Goal: Information Seeking & Learning: Learn about a topic

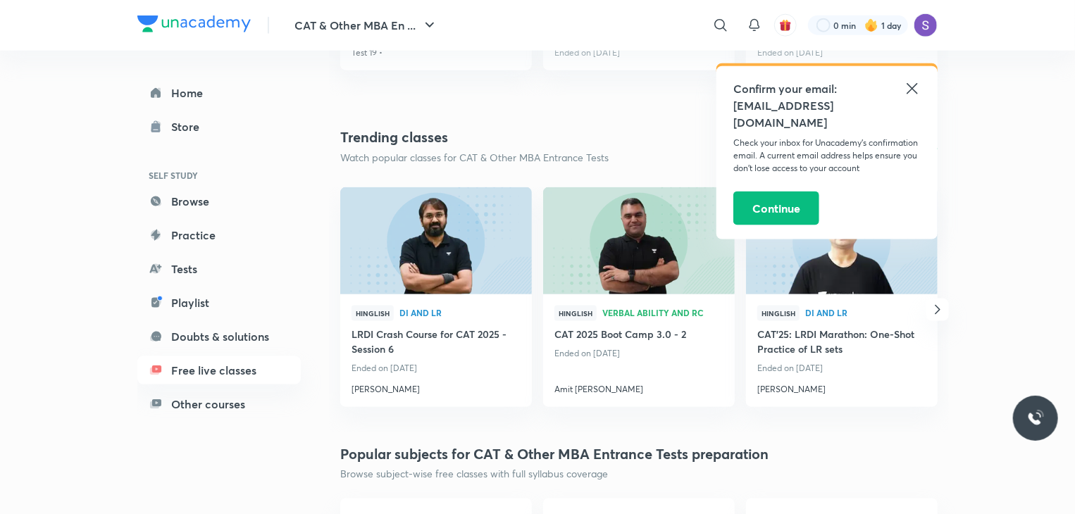
scroll to position [885, 0]
click at [382, 384] on h4 "[PERSON_NAME]" at bounding box center [435, 385] width 169 height 18
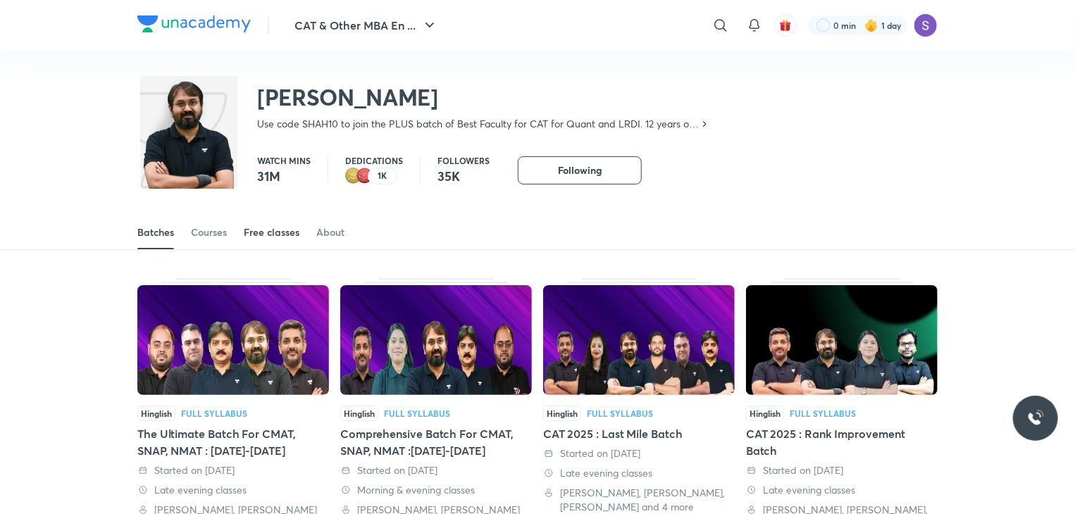
click at [286, 246] on link "Free classes" at bounding box center [272, 233] width 56 height 34
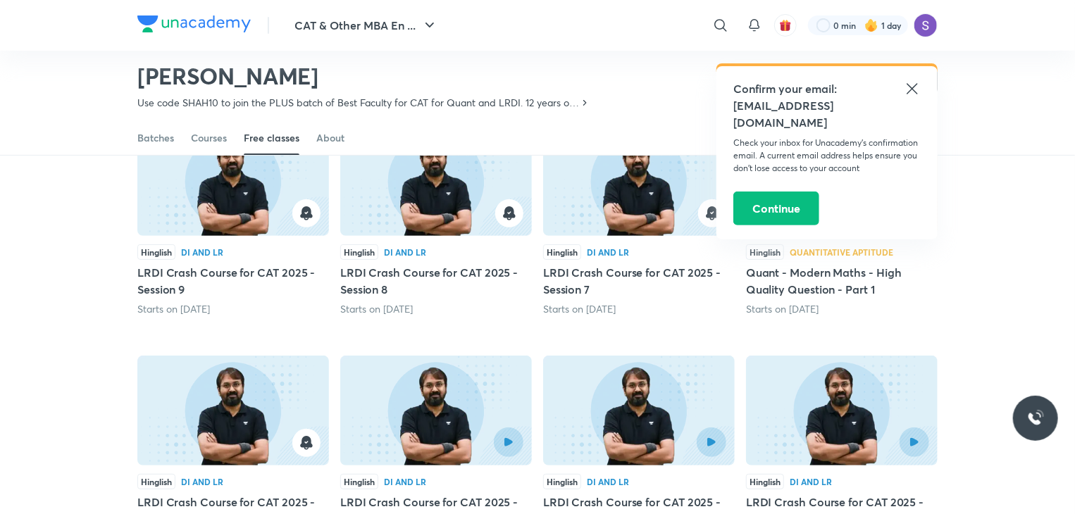
scroll to position [135, 0]
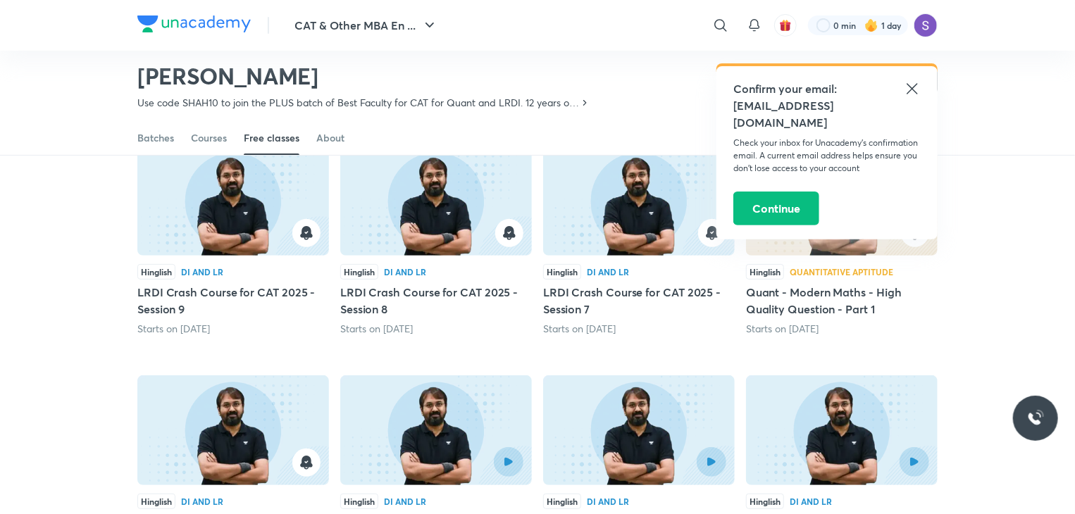
click at [909, 88] on icon at bounding box center [912, 88] width 17 height 17
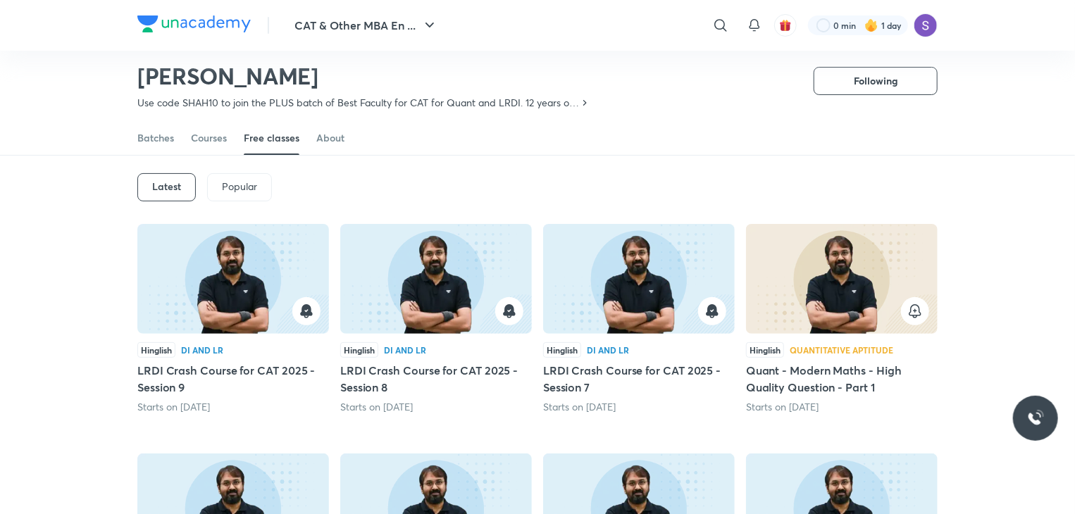
scroll to position [41, 0]
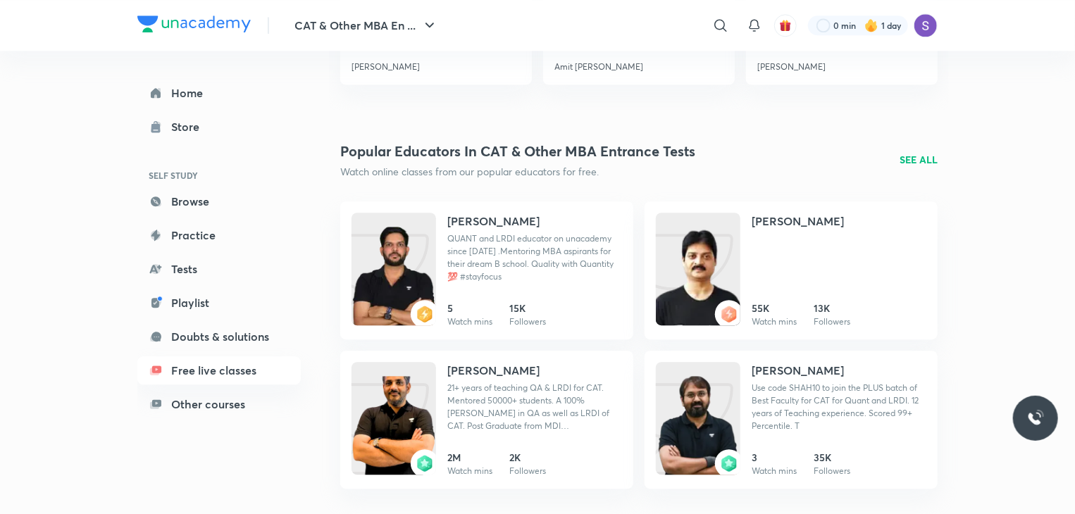
scroll to position [1817, 0]
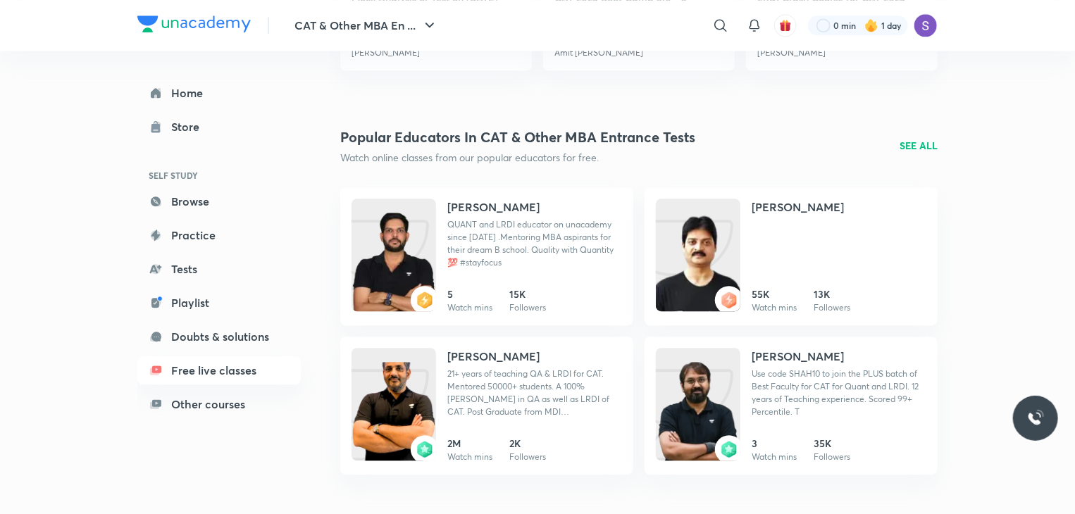
click at [930, 138] on p "SEE ALL" at bounding box center [918, 145] width 38 height 15
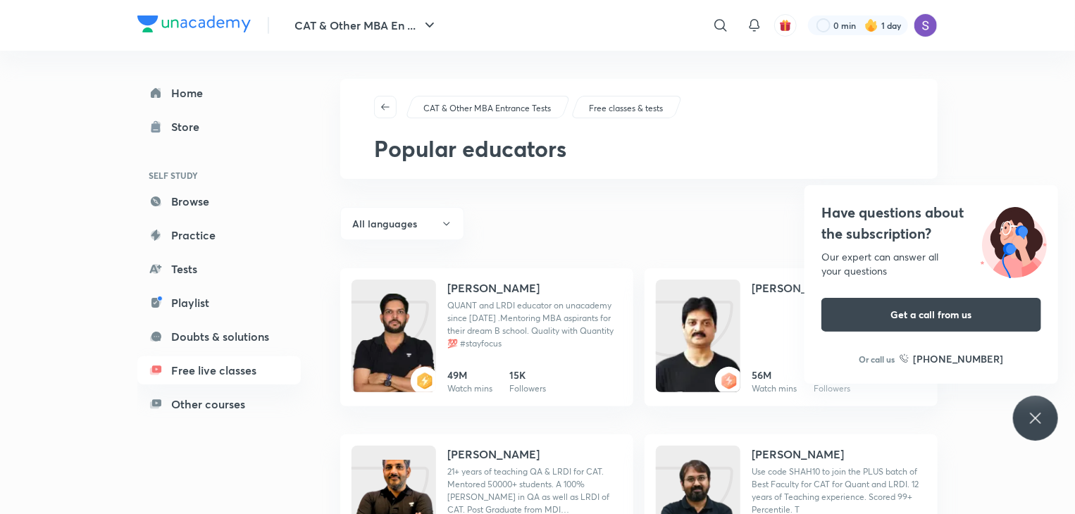
click at [1031, 421] on icon at bounding box center [1035, 418] width 17 height 17
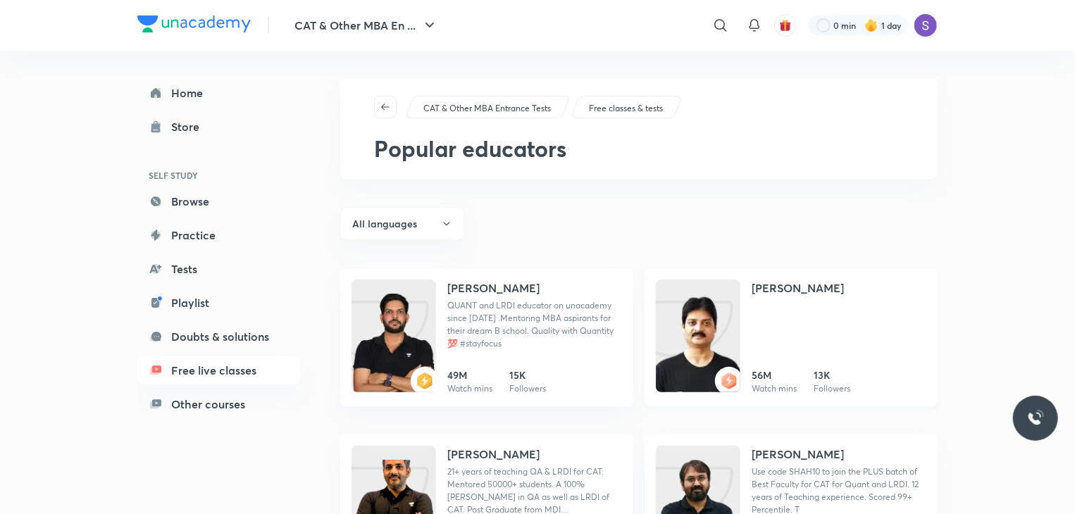
click at [786, 287] on h4 "[PERSON_NAME]" at bounding box center [798, 288] width 92 height 17
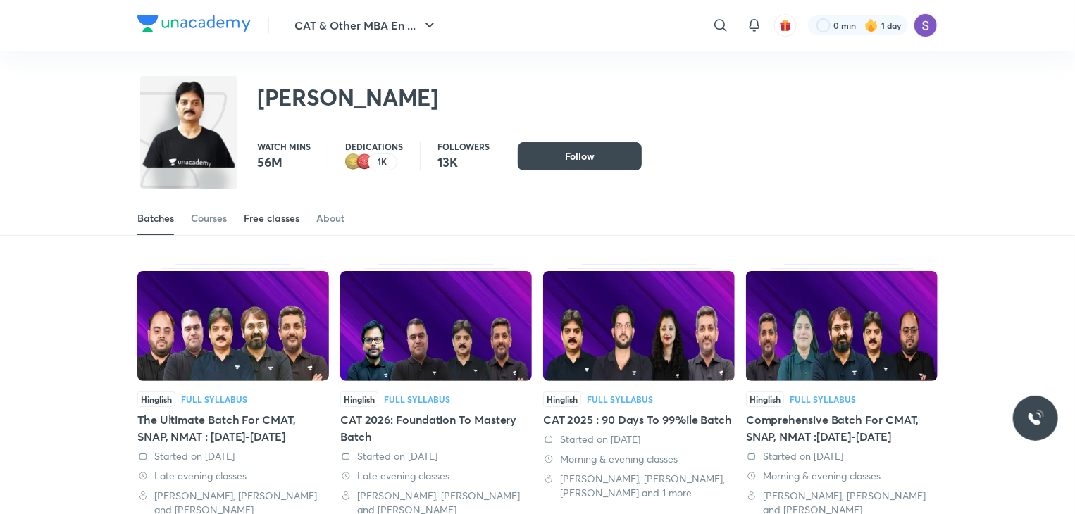
click at [267, 213] on div "Free classes" at bounding box center [272, 218] width 56 height 14
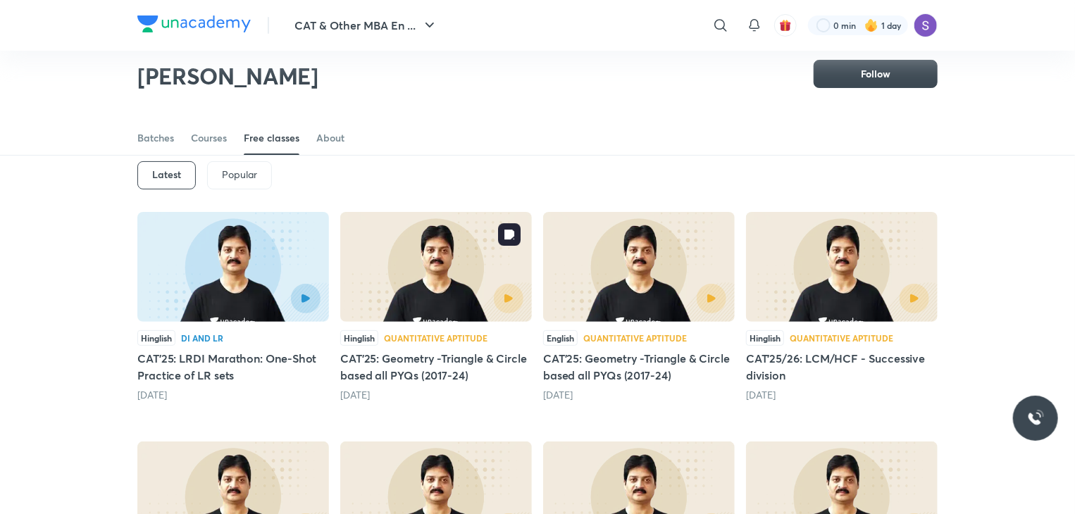
scroll to position [54, 0]
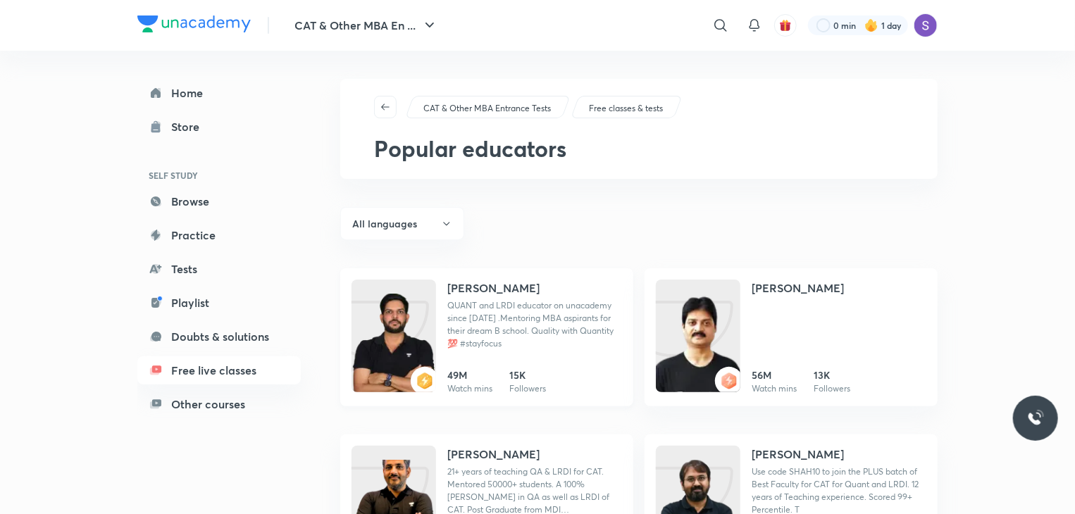
click at [473, 282] on h4 "[PERSON_NAME]" at bounding box center [493, 288] width 92 height 17
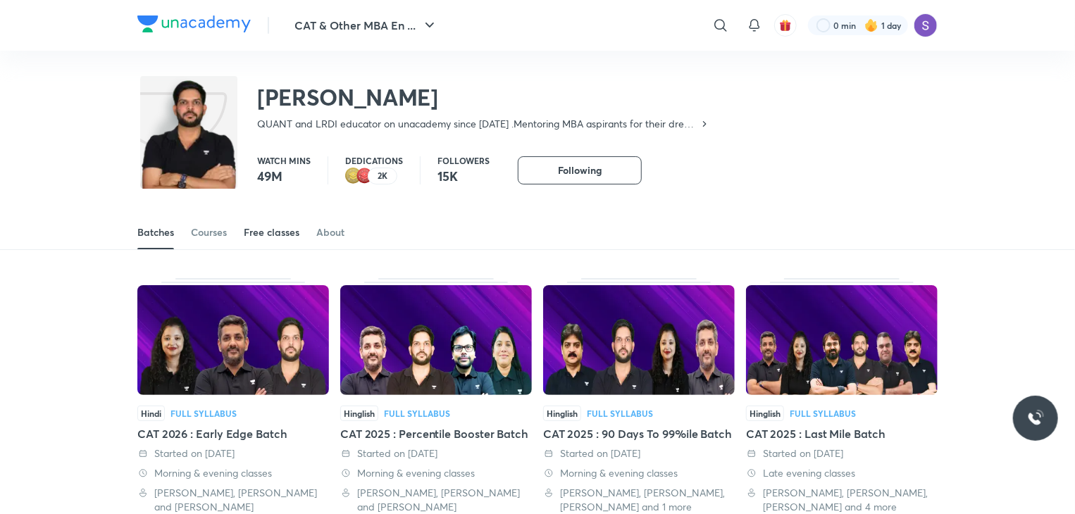
click at [282, 237] on div "Free classes" at bounding box center [272, 232] width 56 height 14
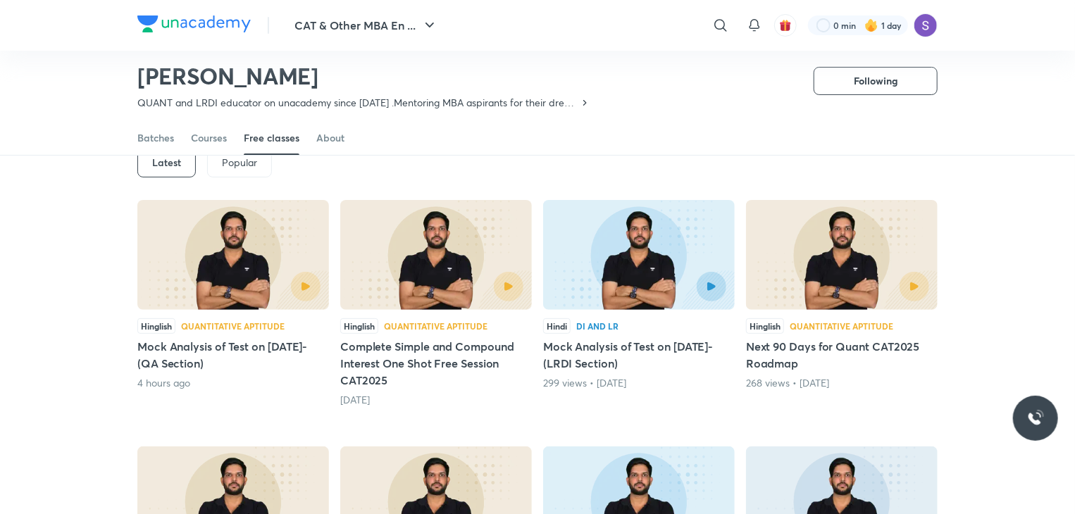
scroll to position [80, 0]
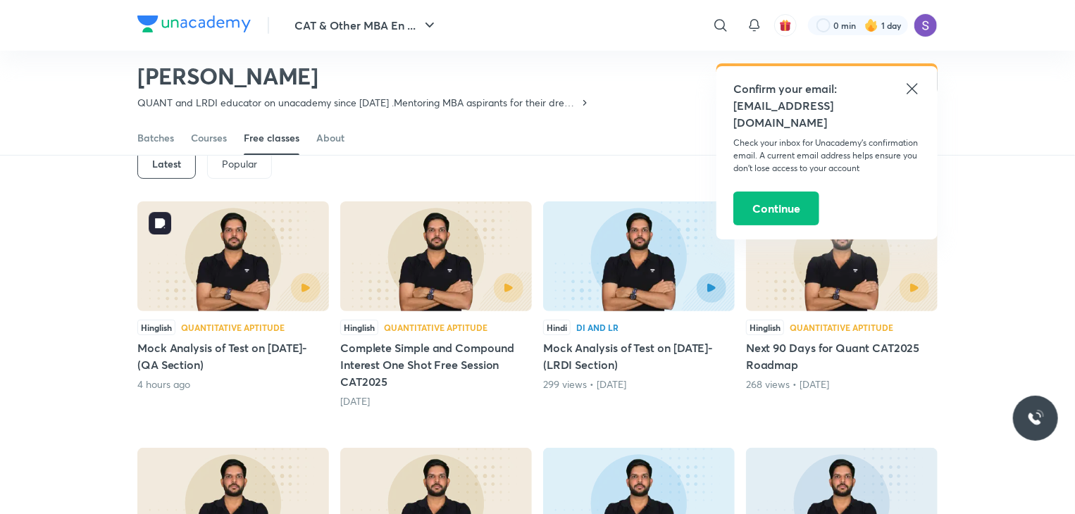
click at [292, 247] on img at bounding box center [233, 256] width 192 height 110
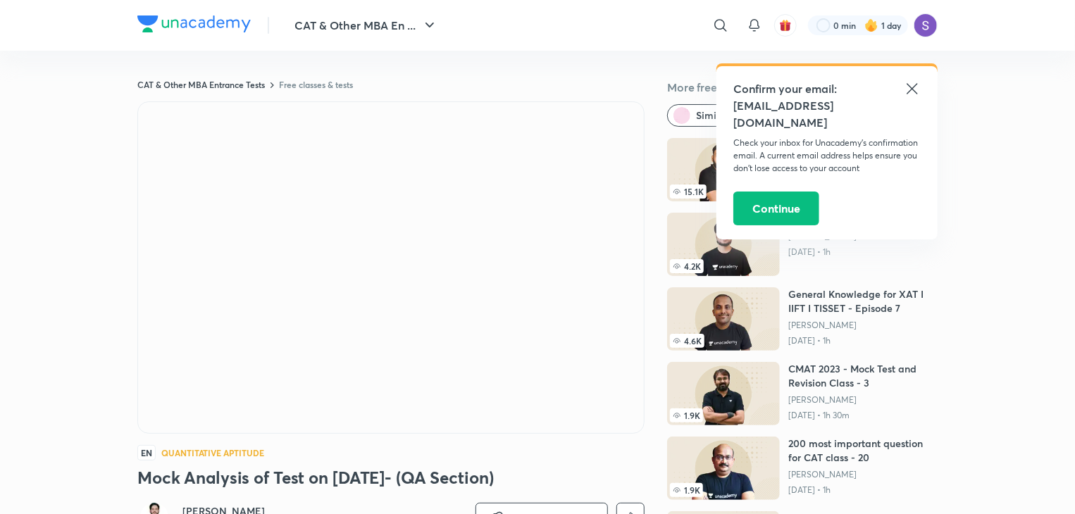
click at [915, 95] on icon at bounding box center [912, 88] width 17 height 17
